Goal: Task Accomplishment & Management: Manage account settings

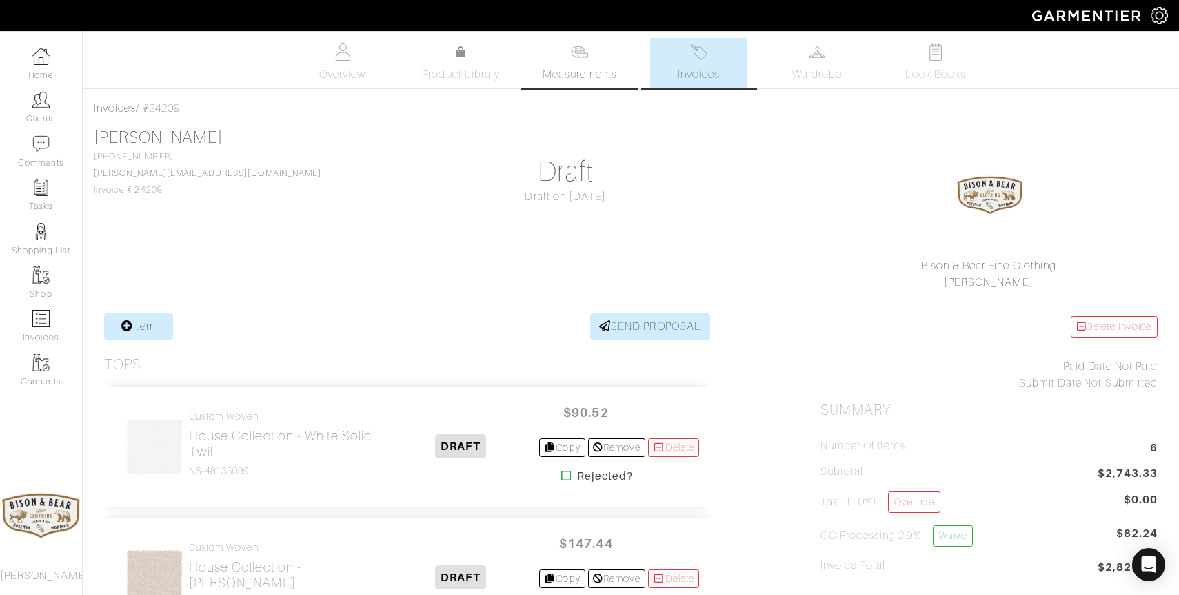
click at [588, 68] on span "Measurements" at bounding box center [580, 74] width 75 height 17
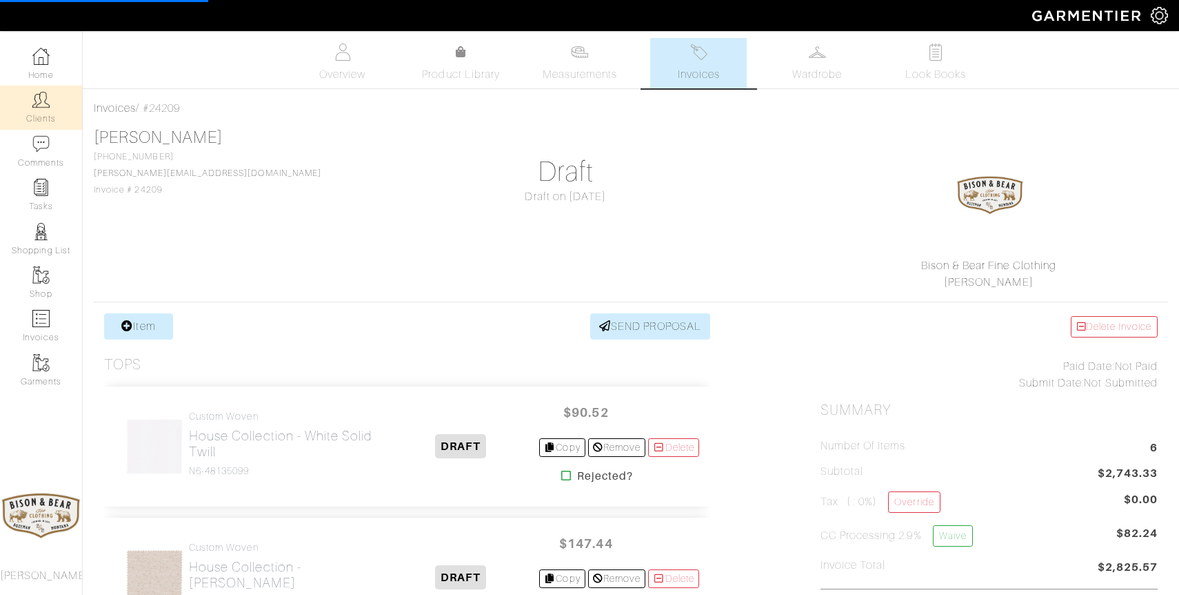
click at [49, 112] on link "Clients" at bounding box center [41, 107] width 82 height 43
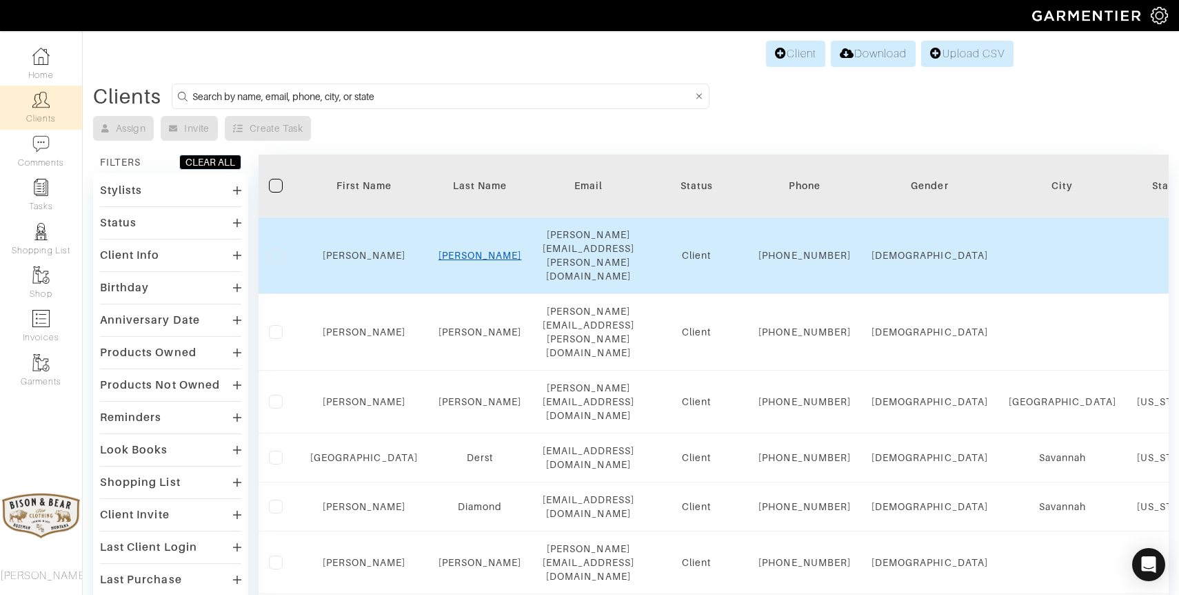
click at [452, 250] on link "[PERSON_NAME]" at bounding box center [480, 255] width 83 height 11
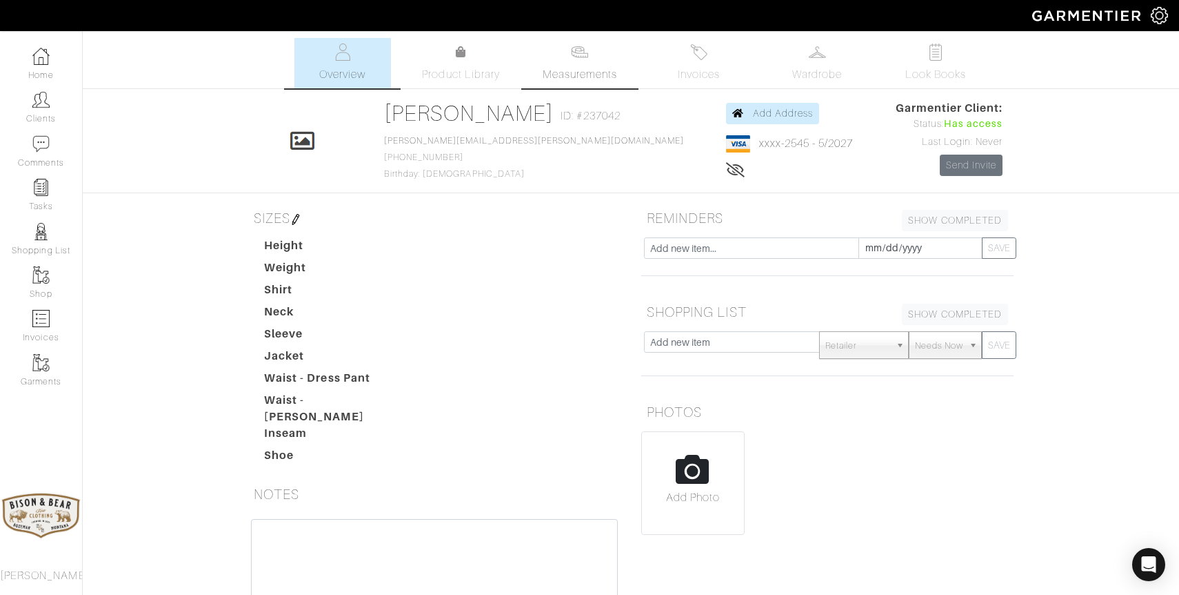
click at [575, 53] on img at bounding box center [579, 51] width 17 height 17
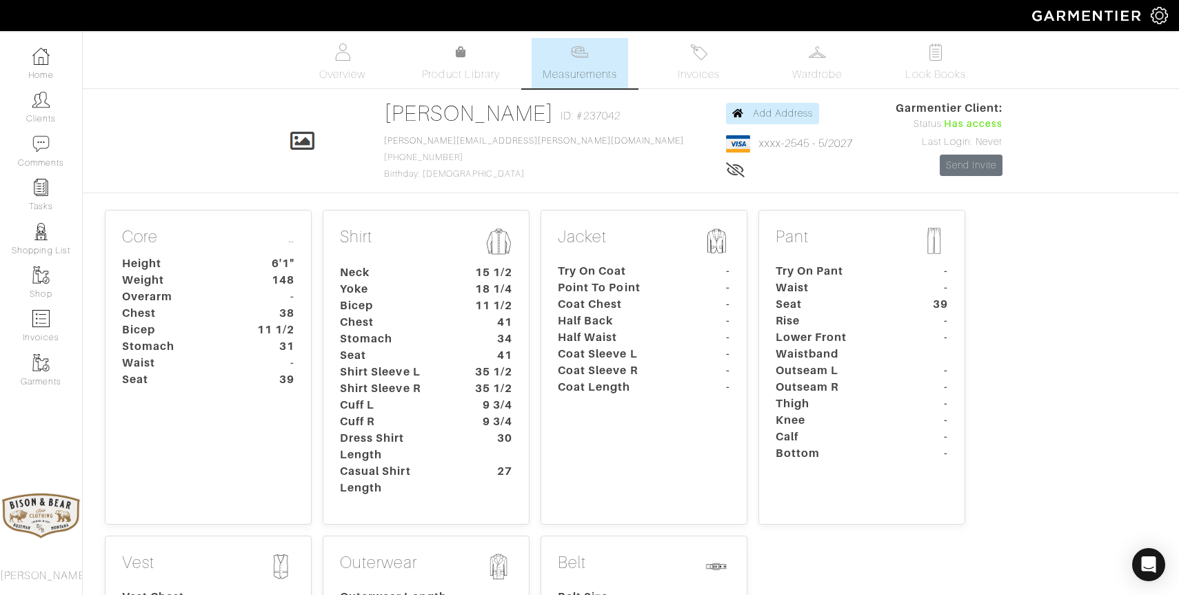
click at [230, 264] on dt "Height" at bounding box center [176, 263] width 129 height 17
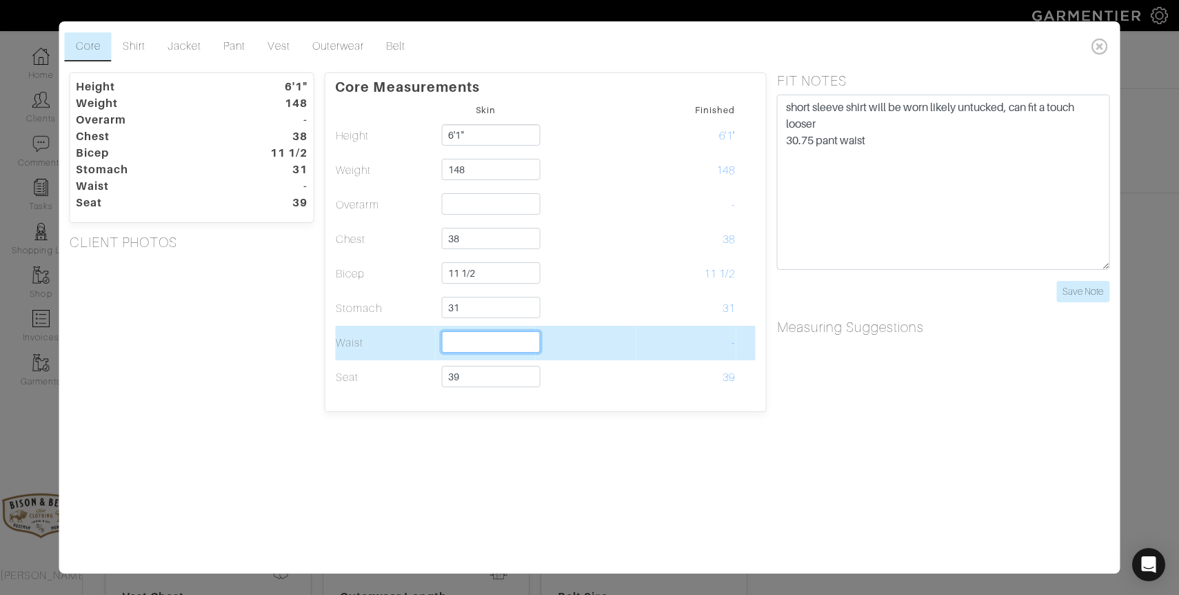
click at [473, 336] on input "text" at bounding box center [491, 341] width 99 height 21
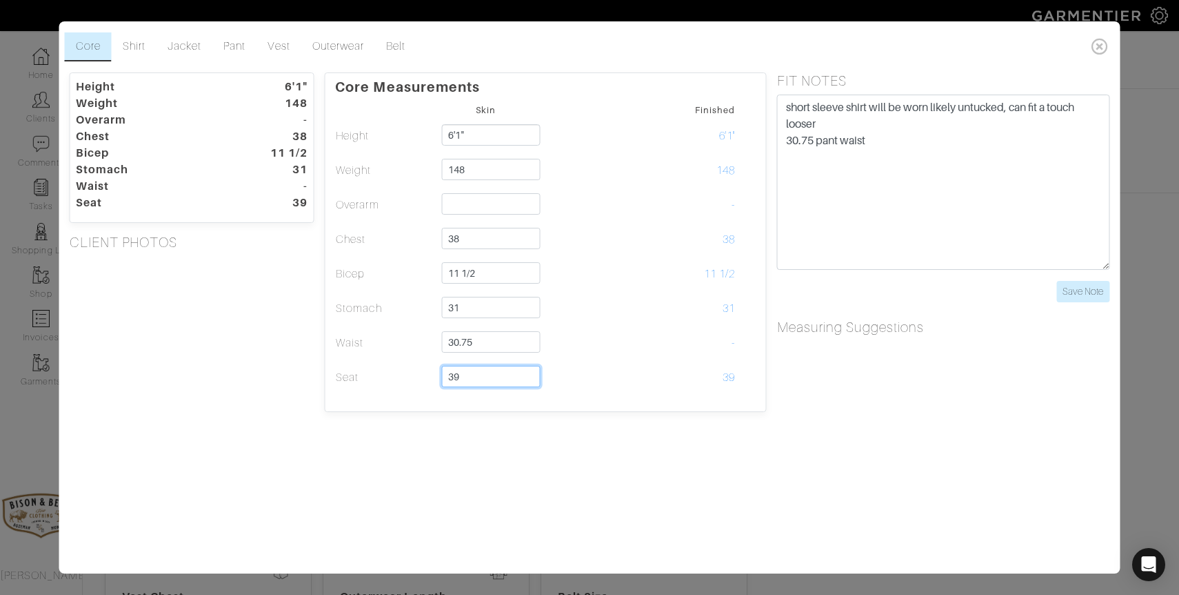
type input "30 3/4"
click at [1098, 46] on icon at bounding box center [1100, 46] width 28 height 28
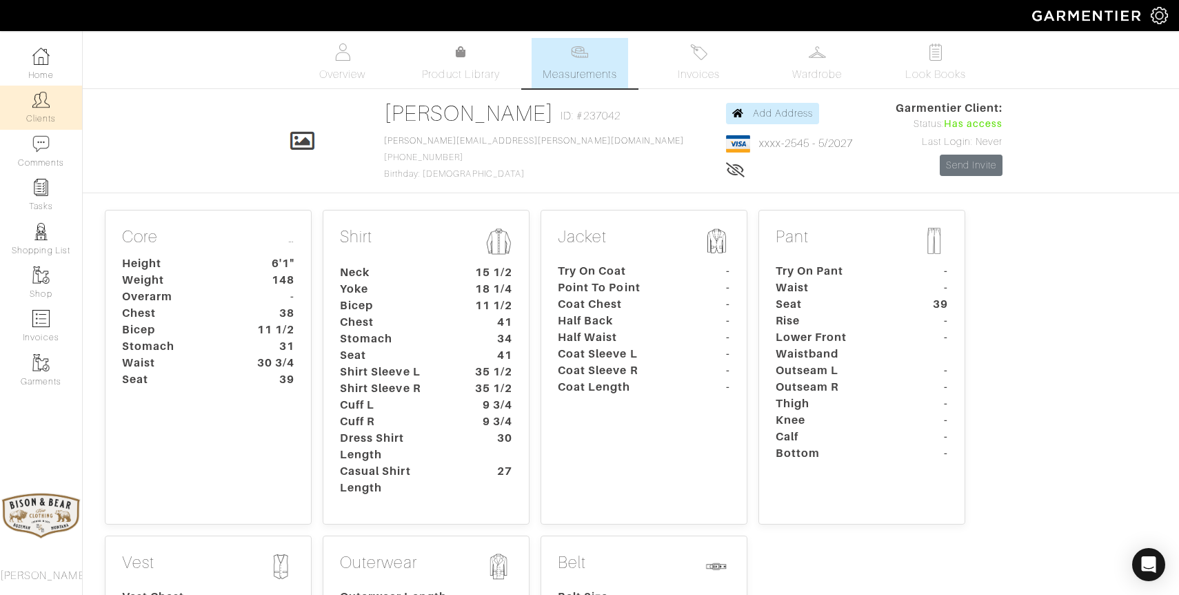
click at [45, 103] on img at bounding box center [40, 99] width 17 height 17
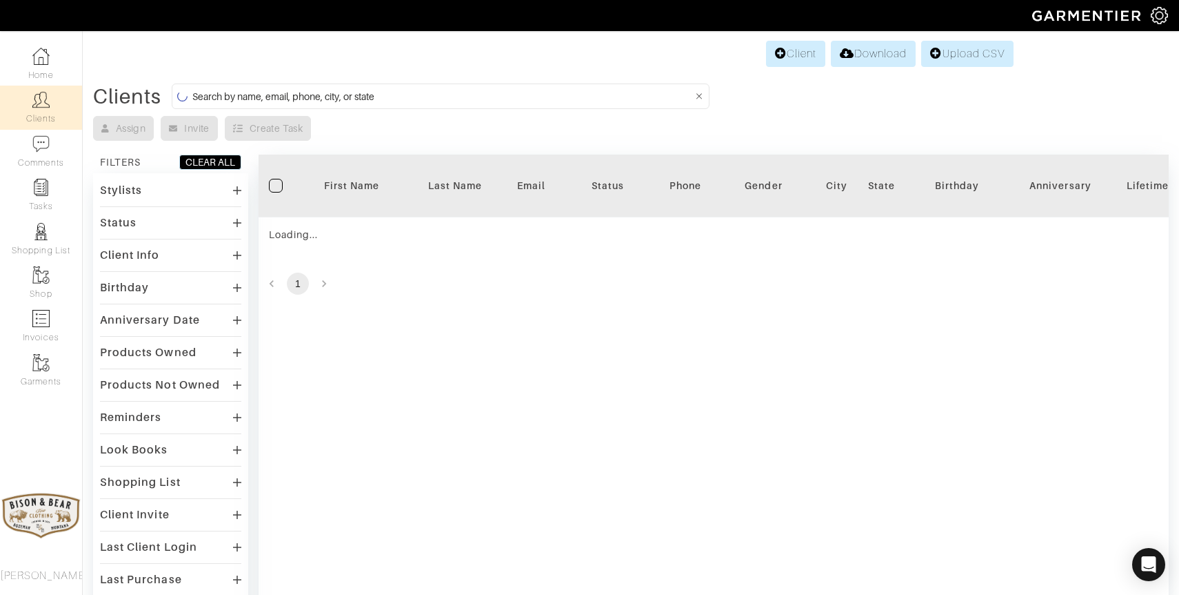
click at [347, 93] on input at bounding box center [442, 96] width 500 height 17
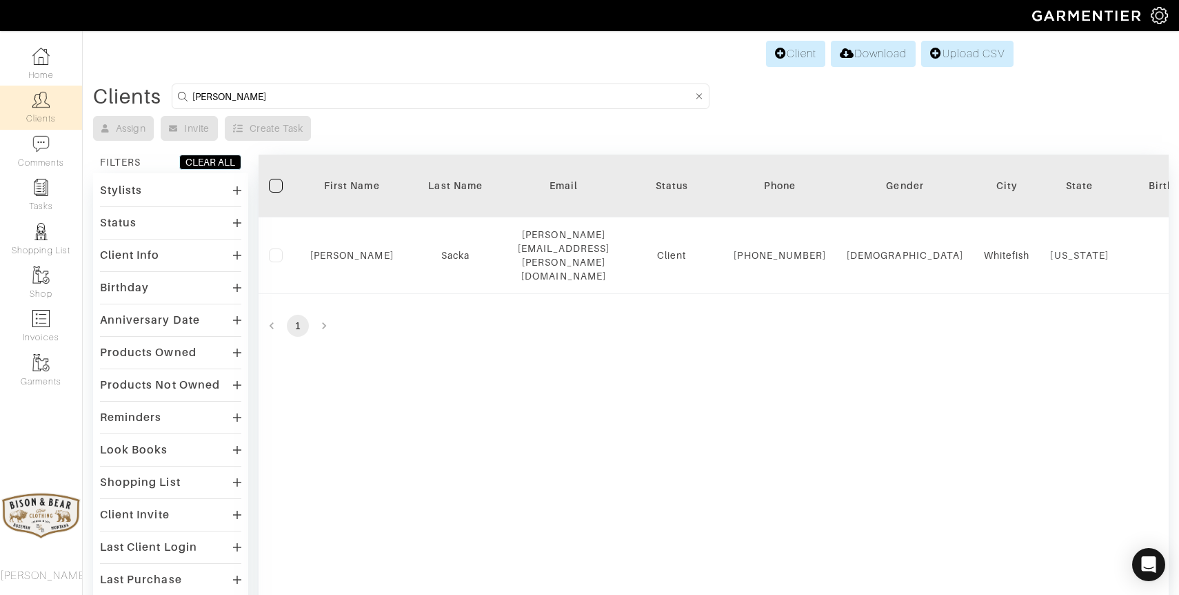
type input "[PERSON_NAME]"
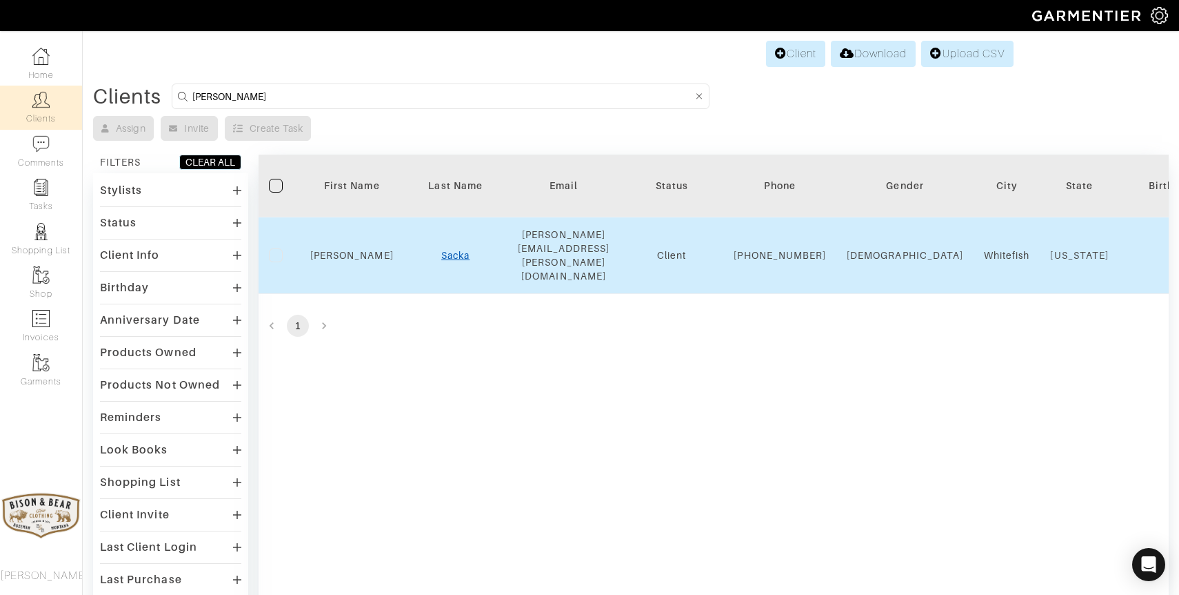
click at [451, 252] on link "Sacka" at bounding box center [455, 255] width 28 height 11
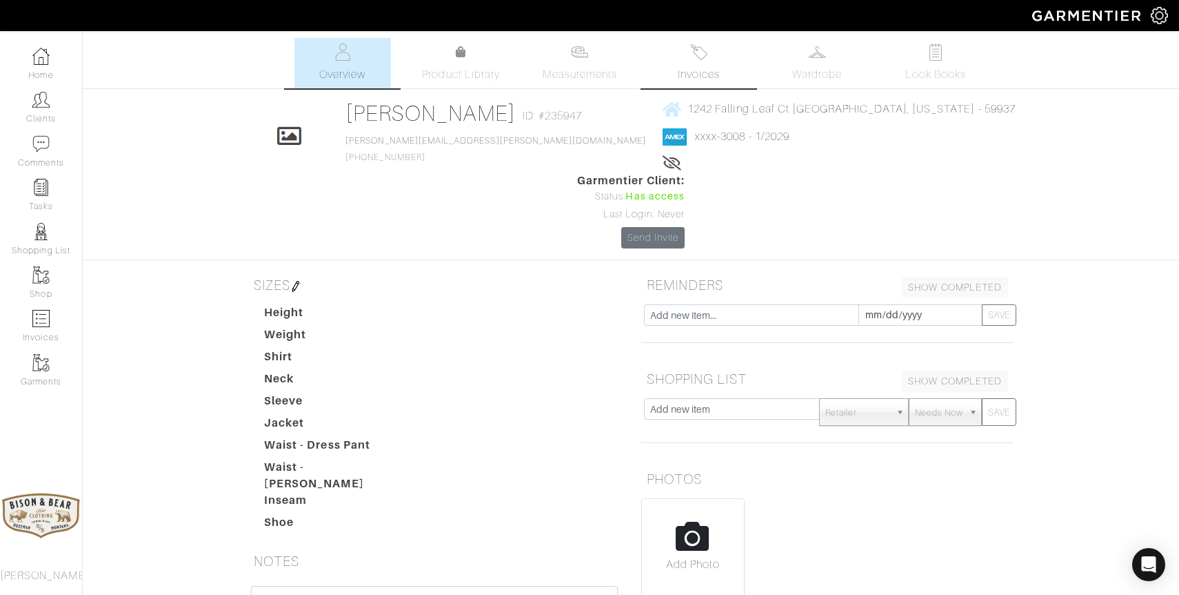
click at [699, 57] on img at bounding box center [698, 51] width 17 height 17
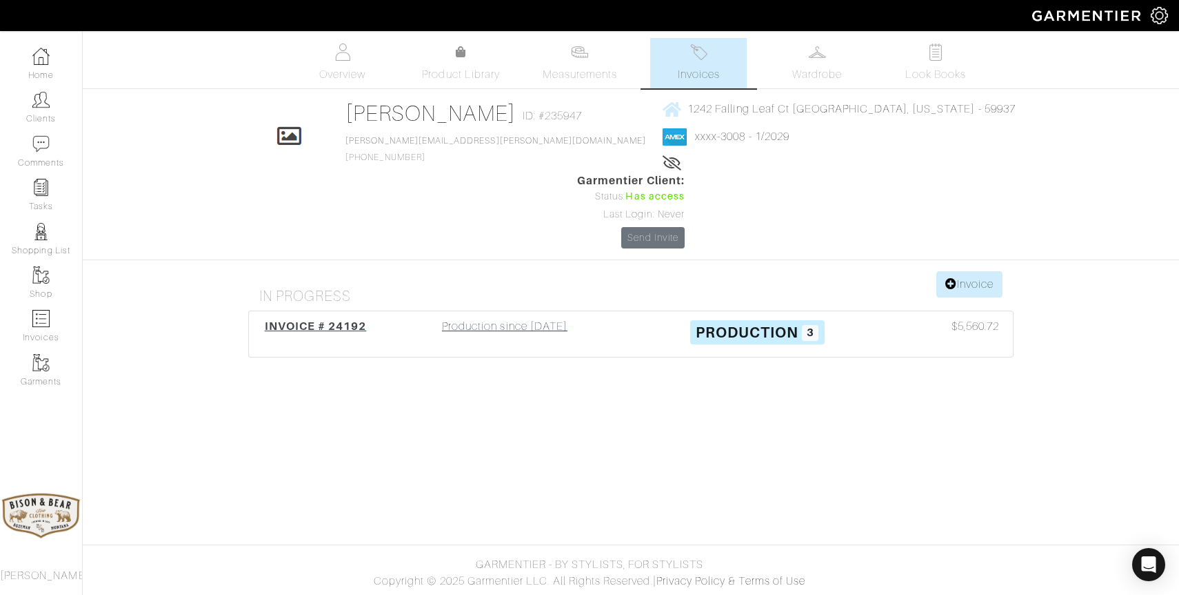
click at [504, 318] on div "Production since 07/30/25" at bounding box center [505, 334] width 252 height 32
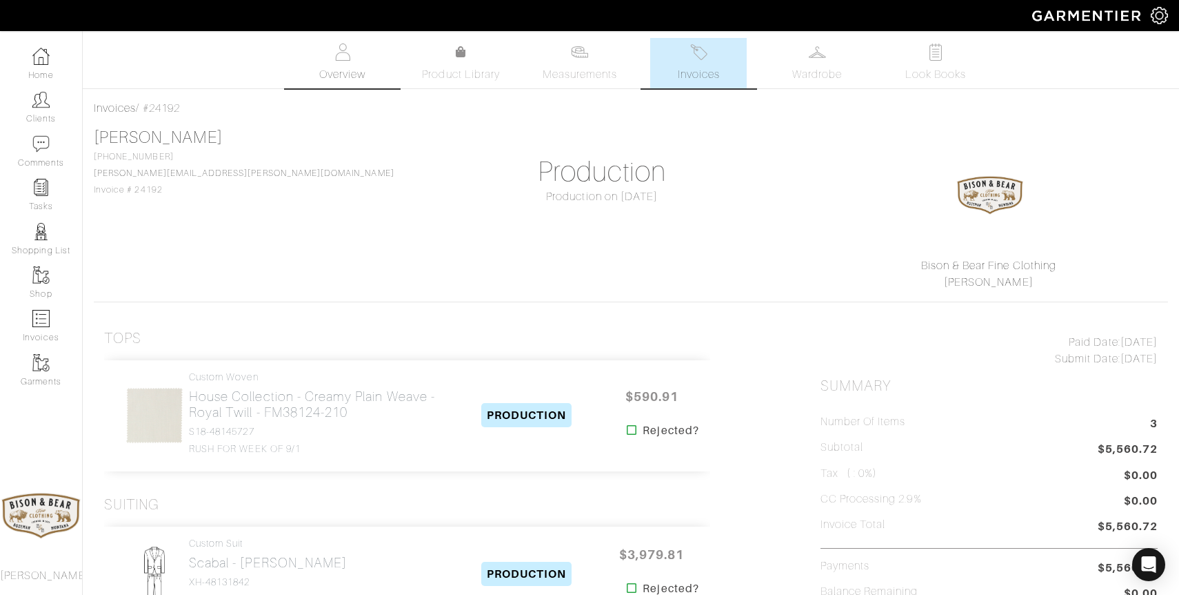
click at [344, 48] on img at bounding box center [342, 51] width 17 height 17
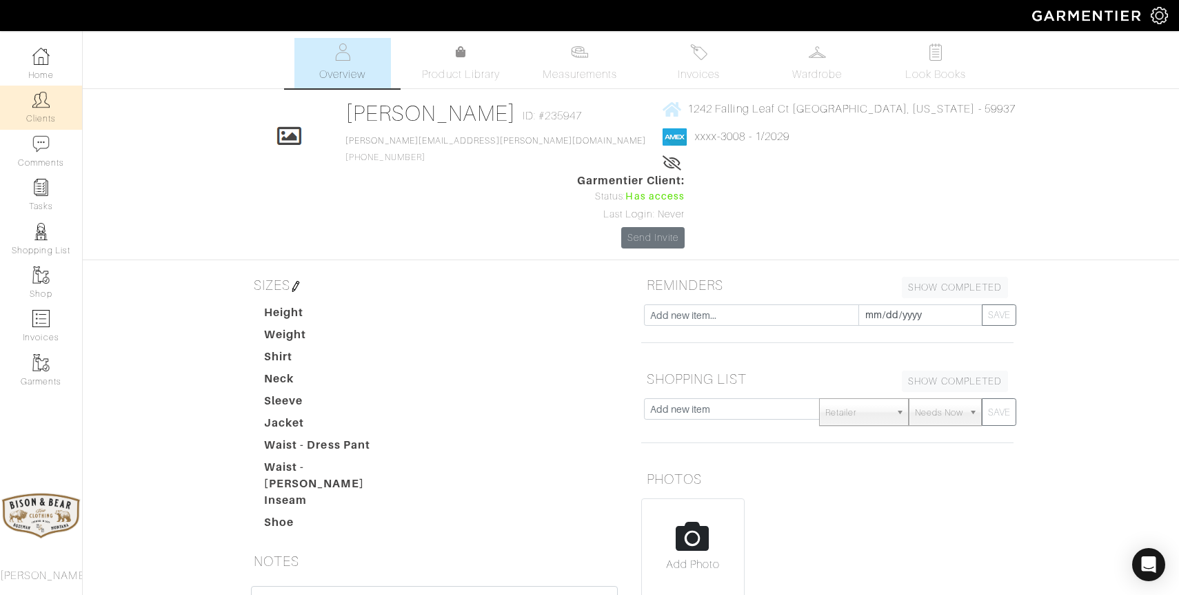
click at [46, 114] on link "Clients" at bounding box center [41, 107] width 82 height 43
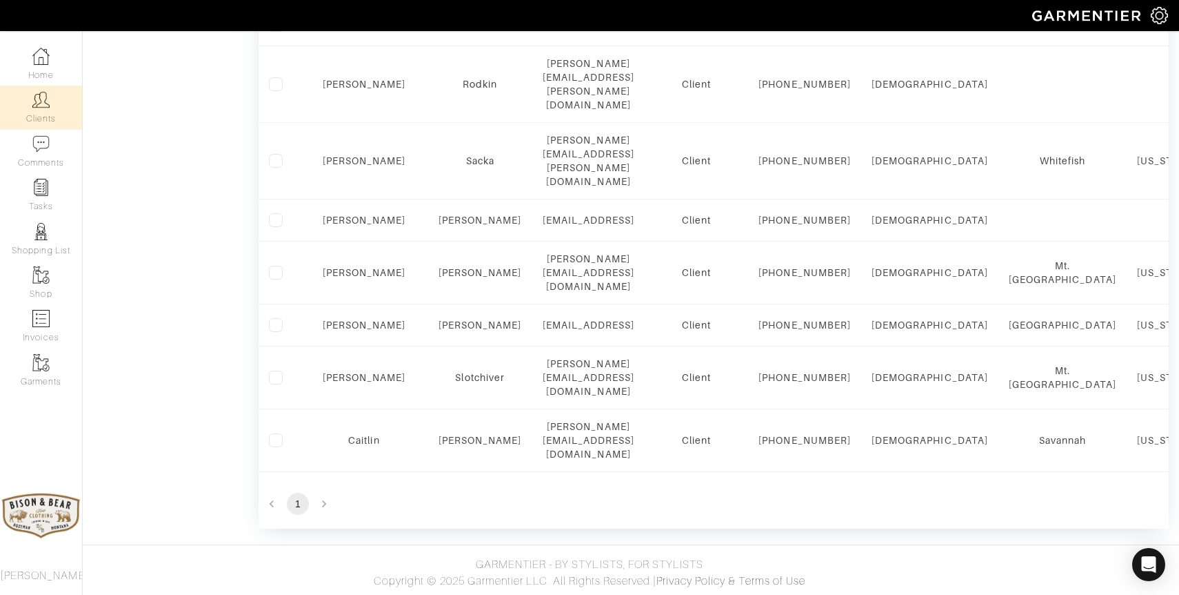
scroll to position [1050, 0]
